Goal: Information Seeking & Learning: Find specific fact

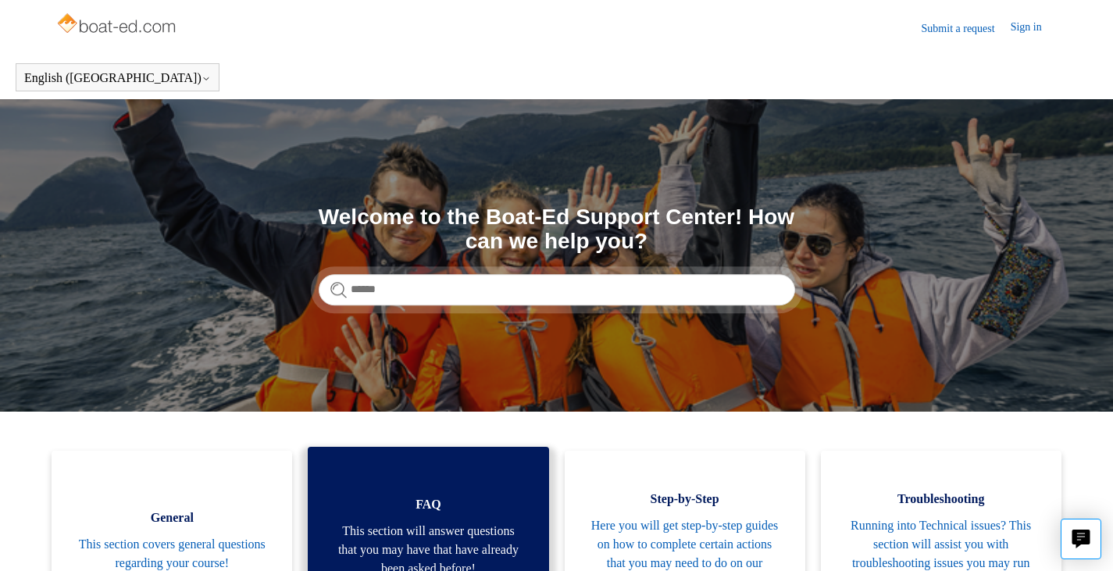
scroll to position [186, 0]
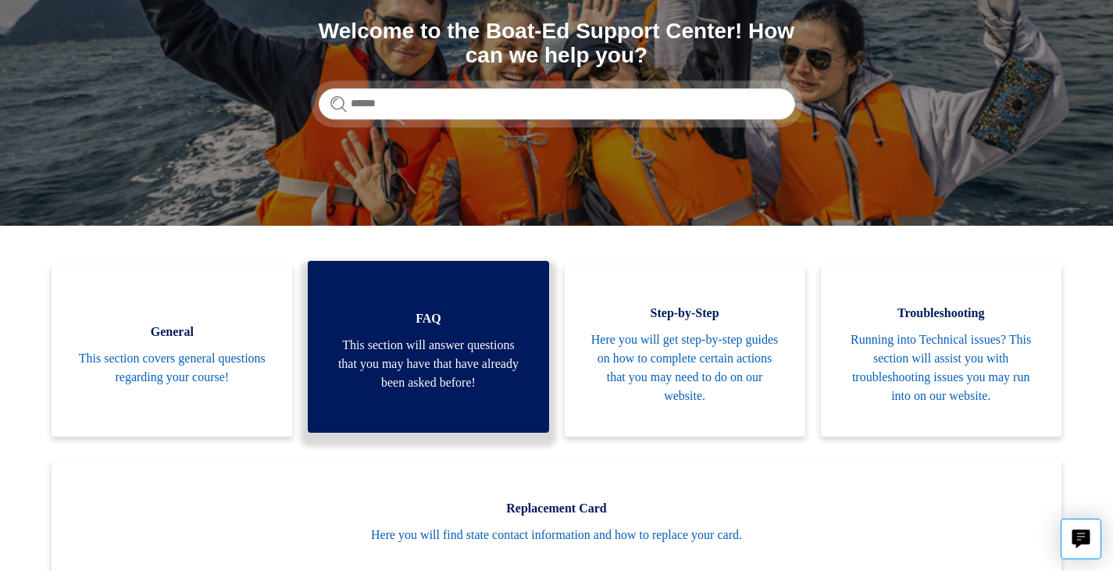
click at [430, 359] on span "This section will answer questions that you may have that have already been ask…" at bounding box center [428, 364] width 194 height 56
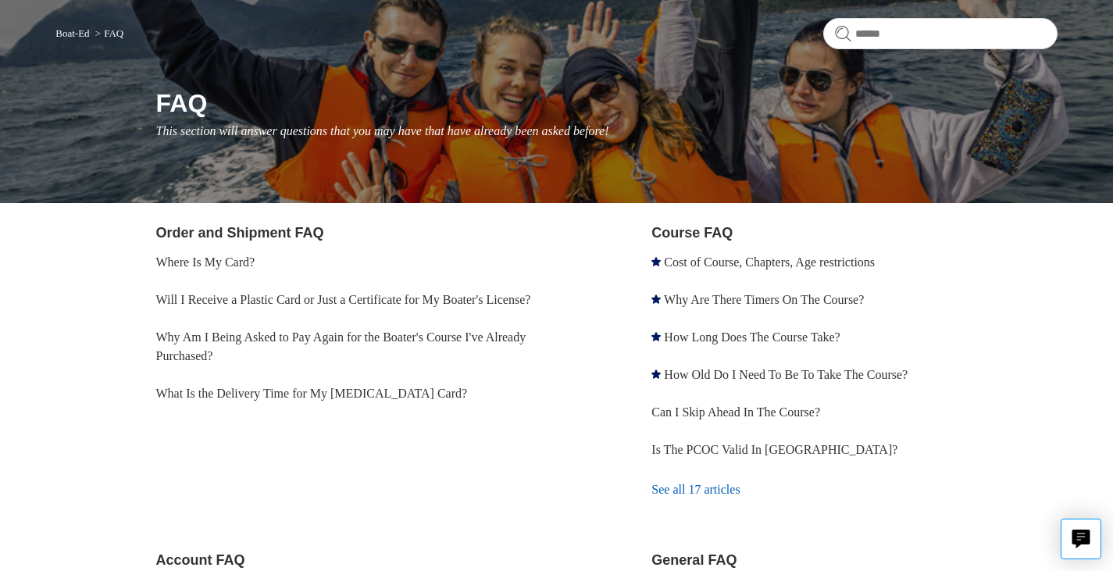
scroll to position [121, 0]
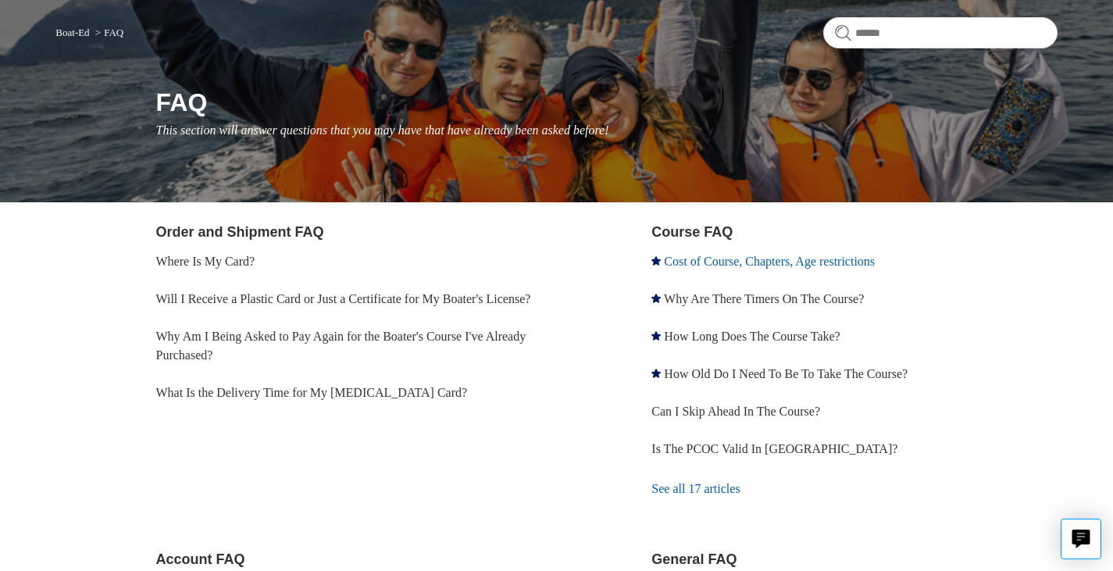
click at [697, 257] on link "Cost of Course, Chapters, Age restrictions" at bounding box center [769, 261] width 211 height 13
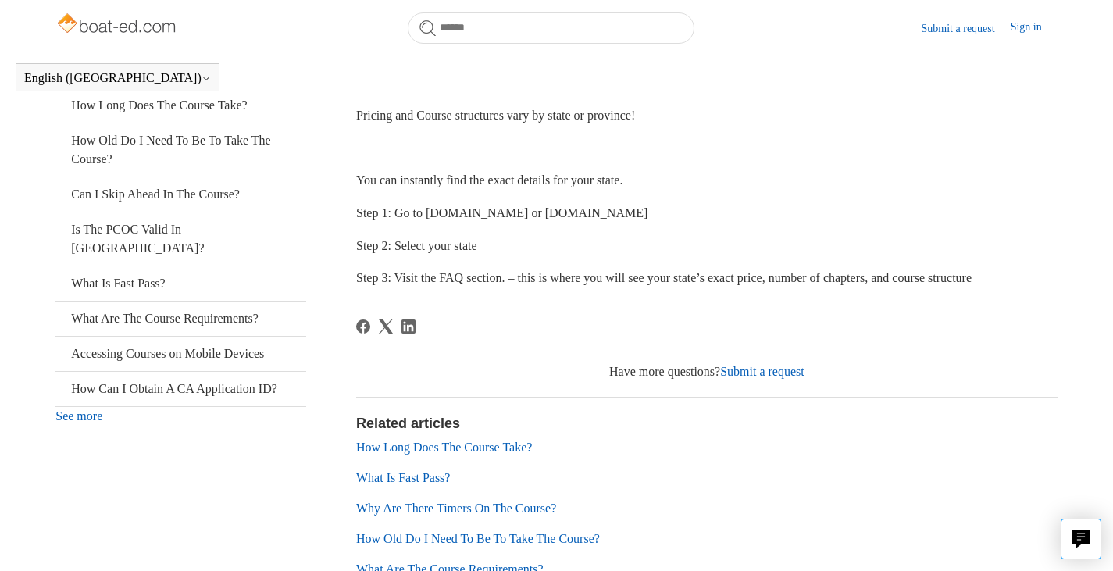
scroll to position [404, 0]
